Goal: Go to known website: Access a specific website the user already knows

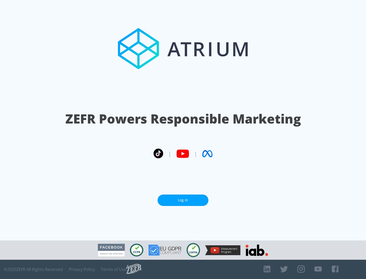
click at [183, 200] on link "Log In" at bounding box center [182, 200] width 51 height 11
